Goal: Task Accomplishment & Management: Manage account settings

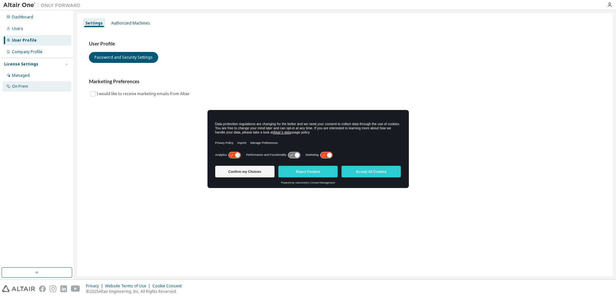
click at [18, 87] on div "On Prem" at bounding box center [20, 86] width 16 height 5
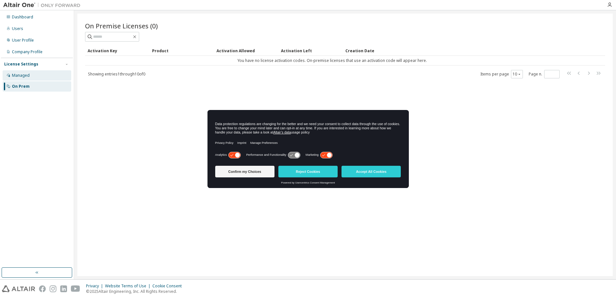
click at [33, 76] on div "Managed" at bounding box center [37, 75] width 69 height 10
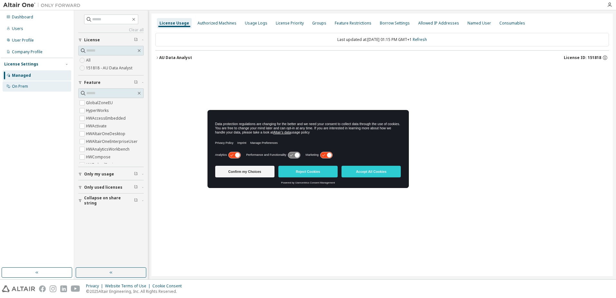
click at [25, 85] on div "On Prem" at bounding box center [20, 86] width 16 height 5
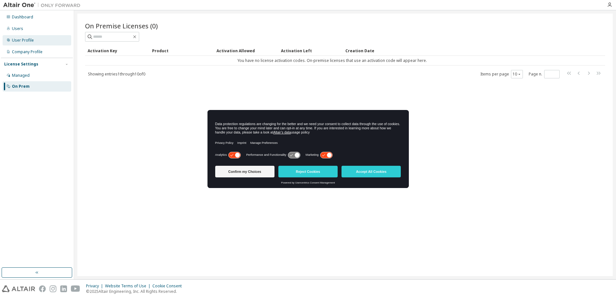
click at [27, 42] on div "User Profile" at bounding box center [23, 40] width 22 height 5
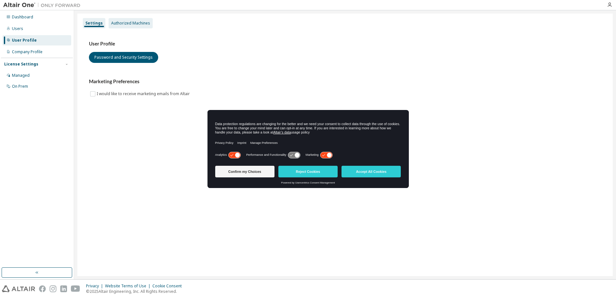
click at [130, 21] on div "Authorized Machines" at bounding box center [130, 23] width 39 height 5
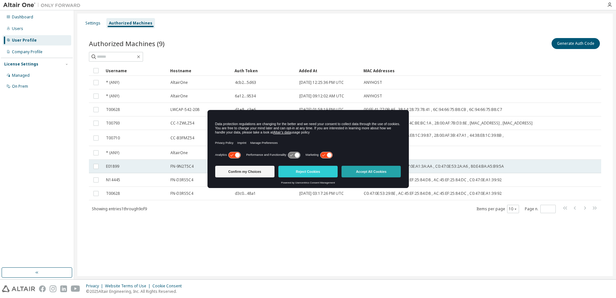
click at [376, 173] on button "Accept All Cookies" at bounding box center [370, 172] width 59 height 12
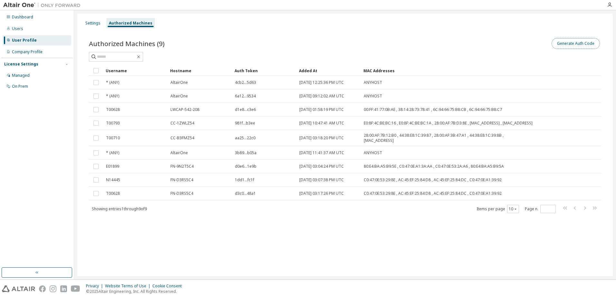
click at [568, 44] on button "Generate Auth Code" at bounding box center [576, 43] width 48 height 11
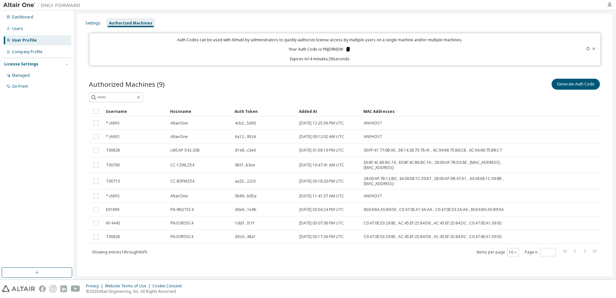
click at [347, 50] on icon at bounding box center [348, 49] width 4 height 5
